Goal: Task Accomplishment & Management: Use online tool/utility

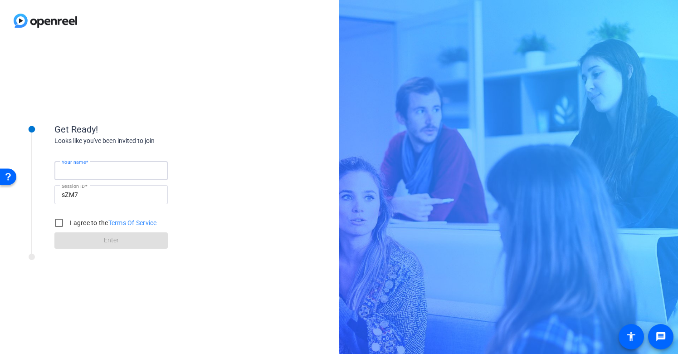
click at [103, 172] on input "Your name" at bounding box center [111, 170] width 99 height 11
type input "Daisy Orozco"
click at [62, 225] on input "I agree to the Terms Of Service" at bounding box center [59, 222] width 18 height 18
checkbox input "true"
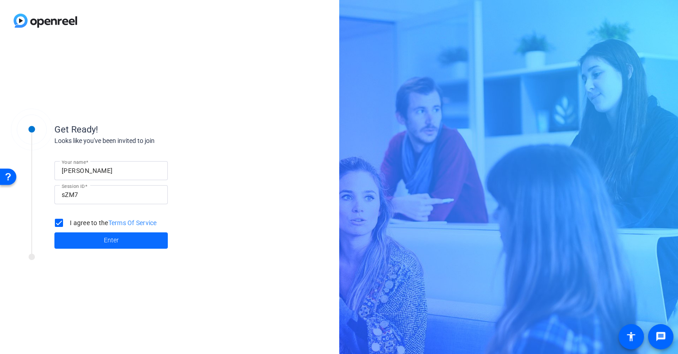
click at [117, 242] on span "Enter" at bounding box center [111, 240] width 15 height 10
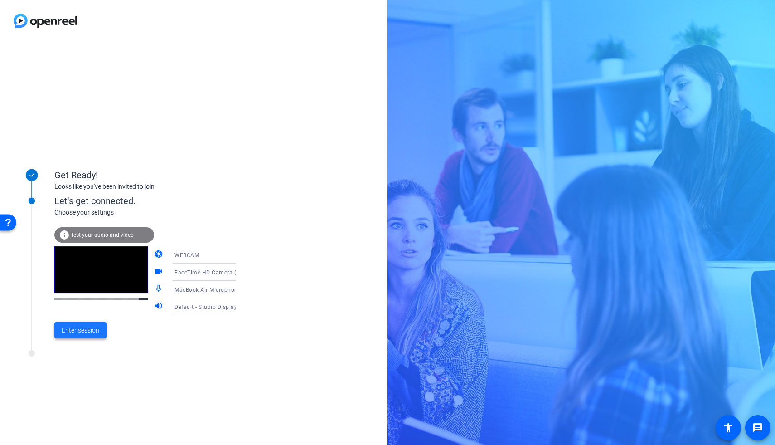
click at [87, 330] on span "Enter session" at bounding box center [81, 330] width 38 height 10
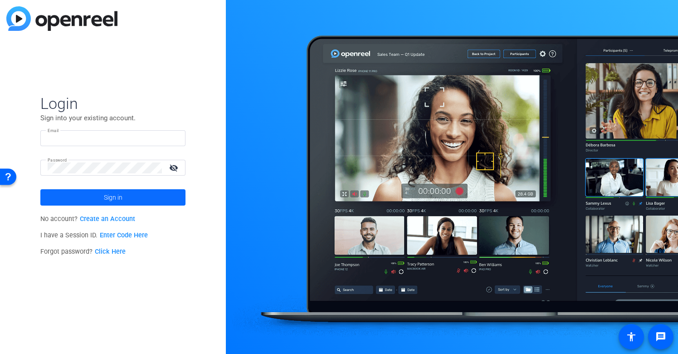
type input "[EMAIL_ADDRESS][PERSON_NAME][DOMAIN_NAME]"
click at [120, 198] on span "Sign in" at bounding box center [113, 197] width 19 height 23
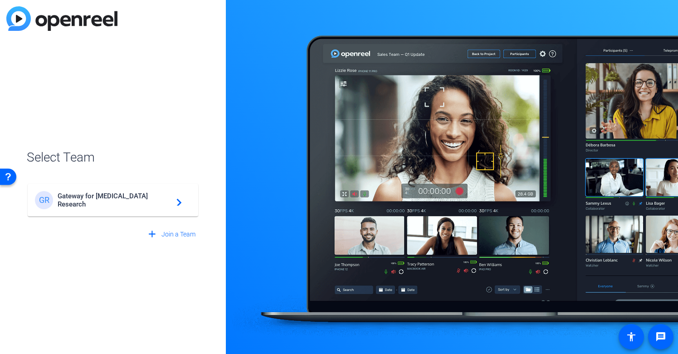
click at [131, 198] on span "Gateway for [MEDICAL_DATA] Research" at bounding box center [114, 200] width 113 height 16
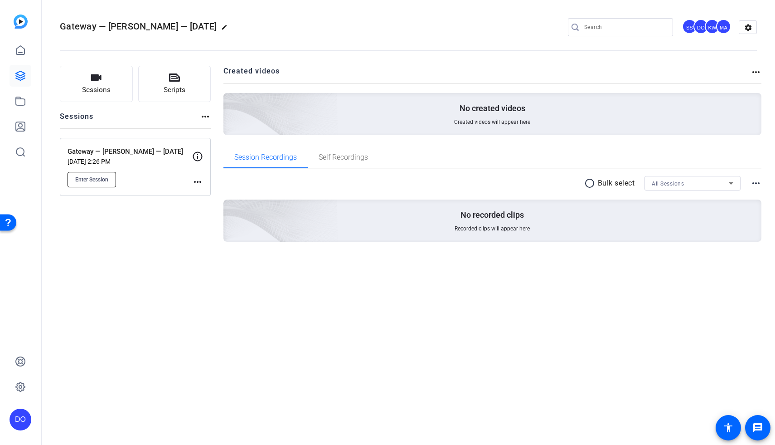
click at [96, 180] on span "Enter Session" at bounding box center [91, 179] width 33 height 7
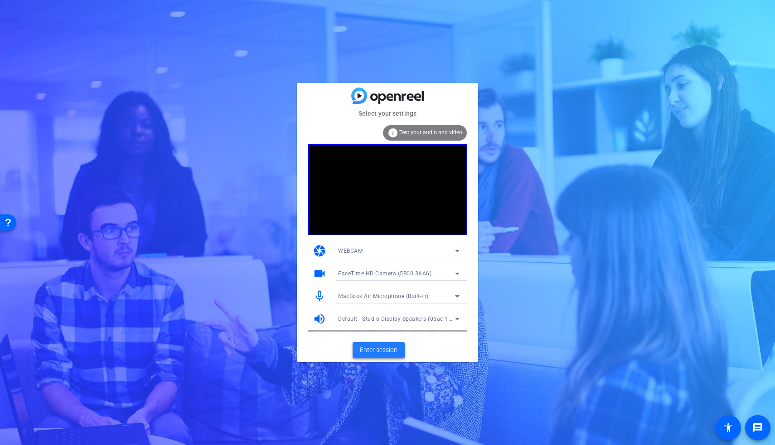
click at [383, 353] on span "Enter session" at bounding box center [379, 350] width 38 height 10
